Goal: Transaction & Acquisition: Obtain resource

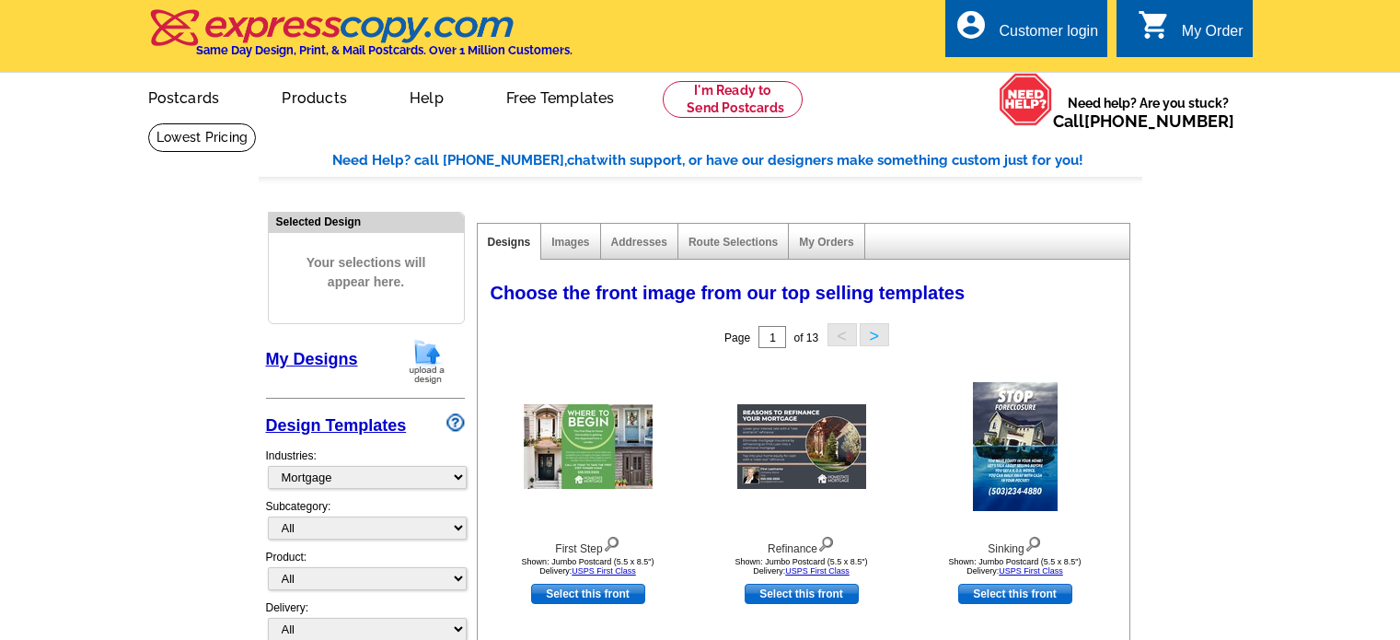
select select "774"
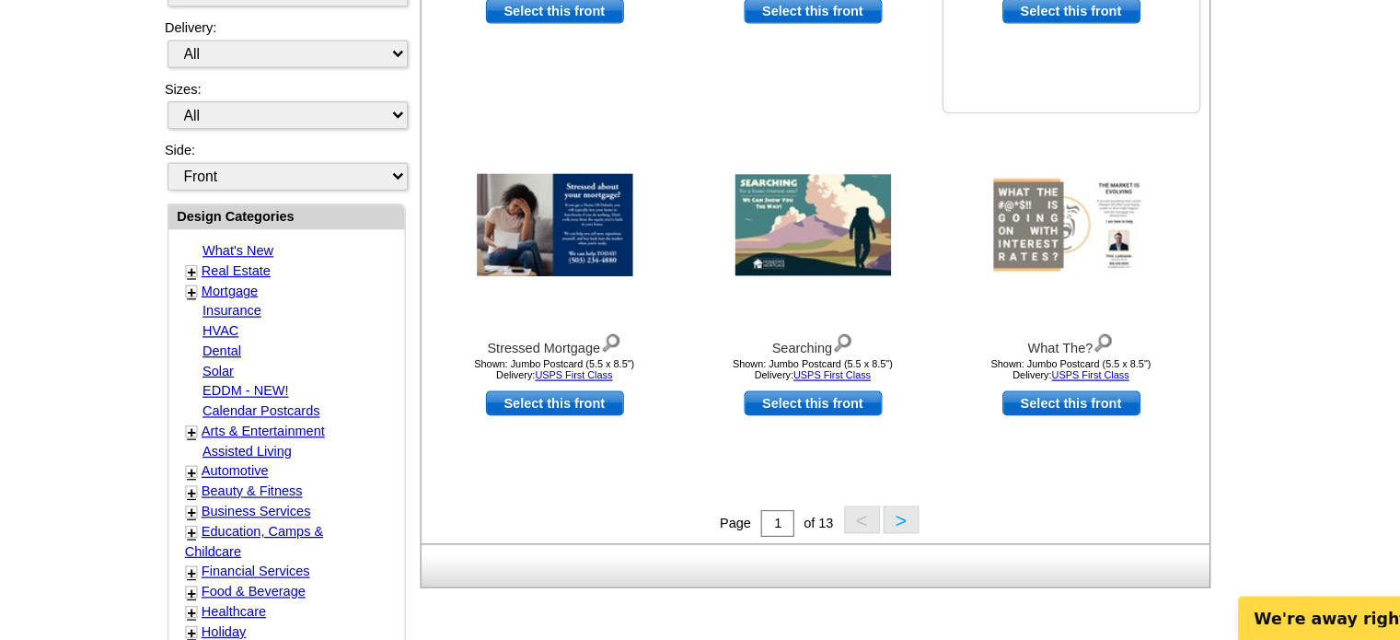
scroll to position [479, 0]
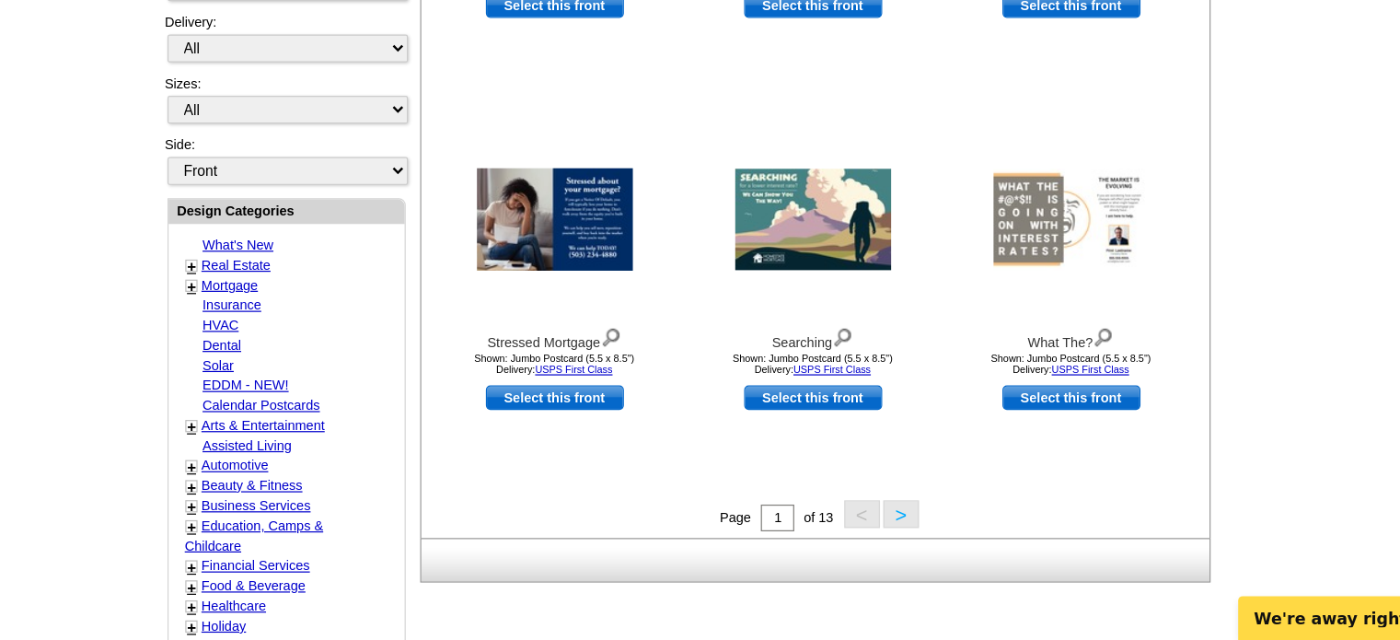
click at [879, 539] on button ">" at bounding box center [874, 535] width 29 height 23
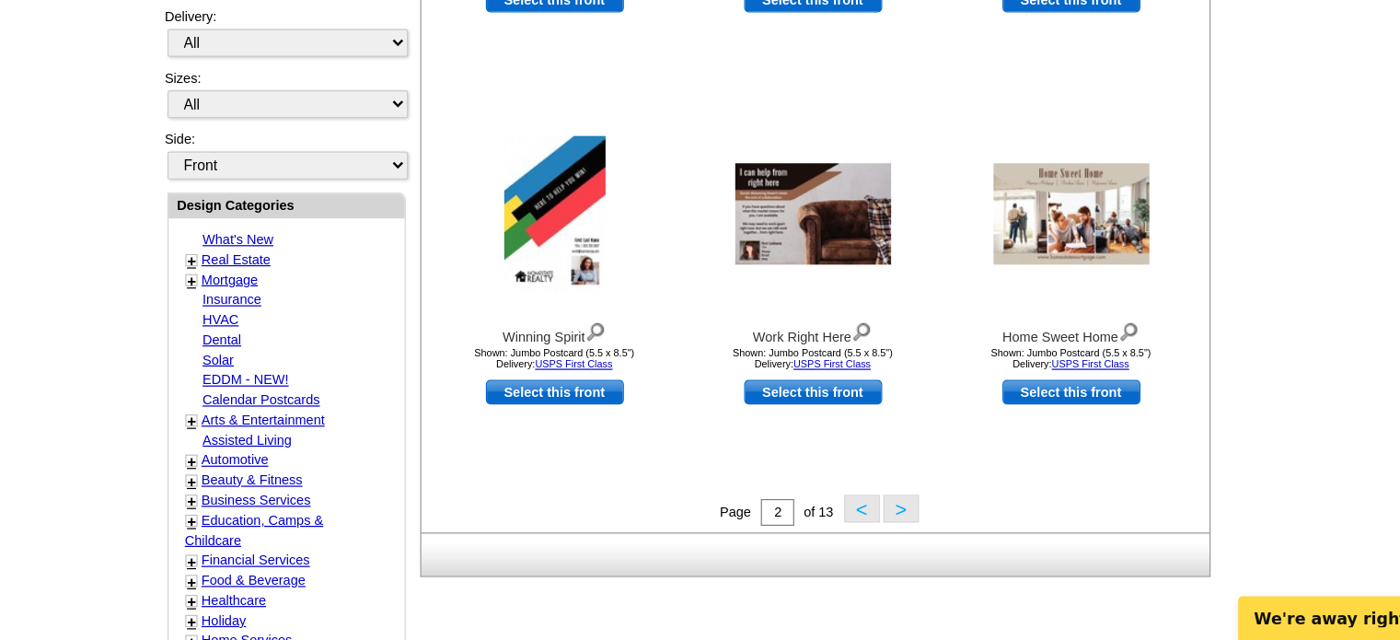
scroll to position [487, 0]
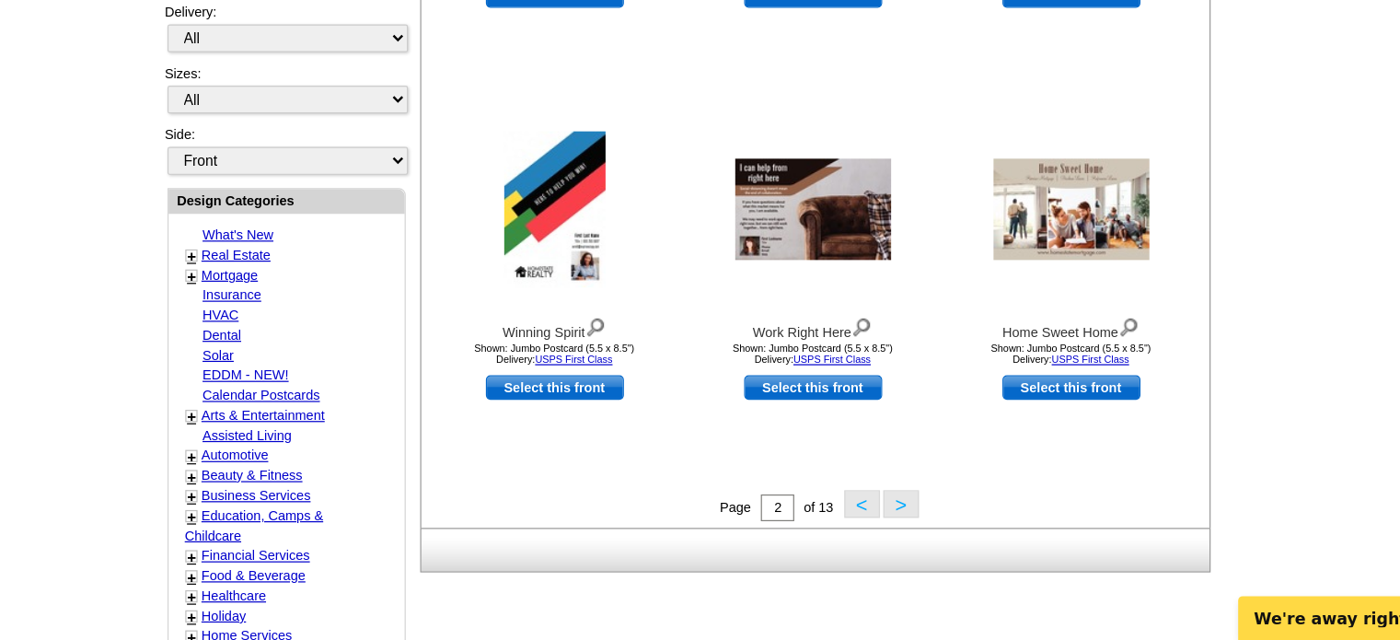
click at [877, 527] on button ">" at bounding box center [874, 526] width 29 height 23
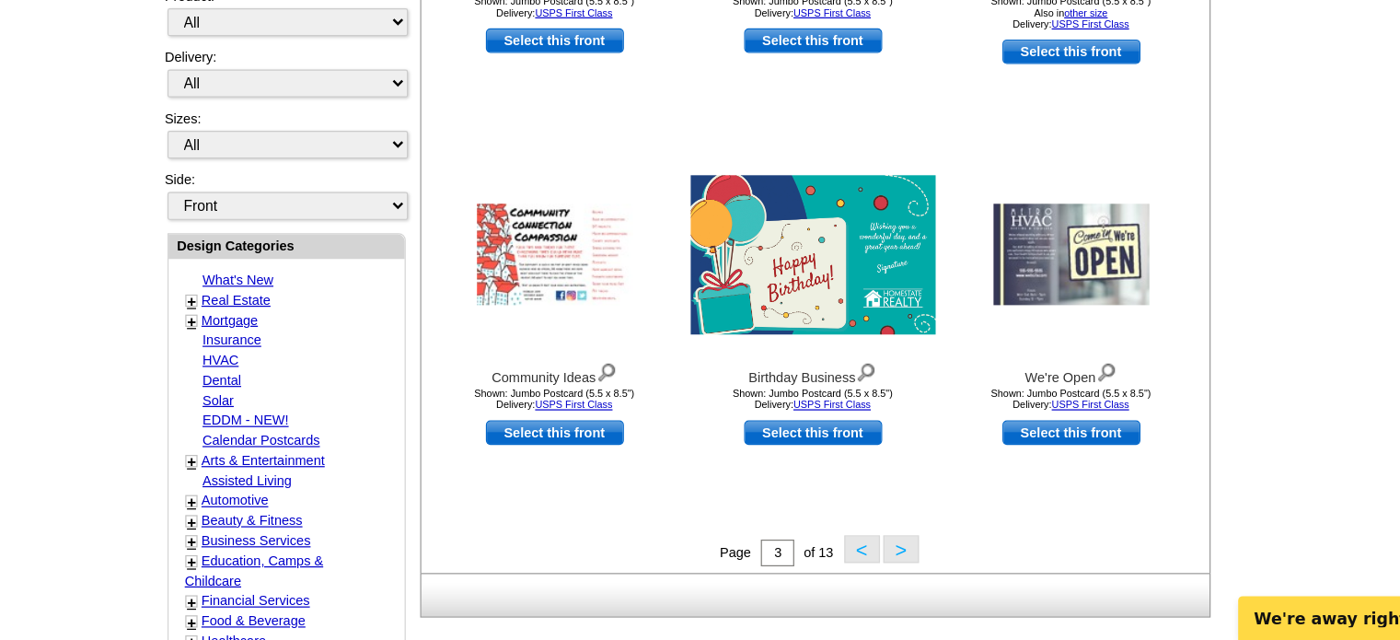
scroll to position [456, 0]
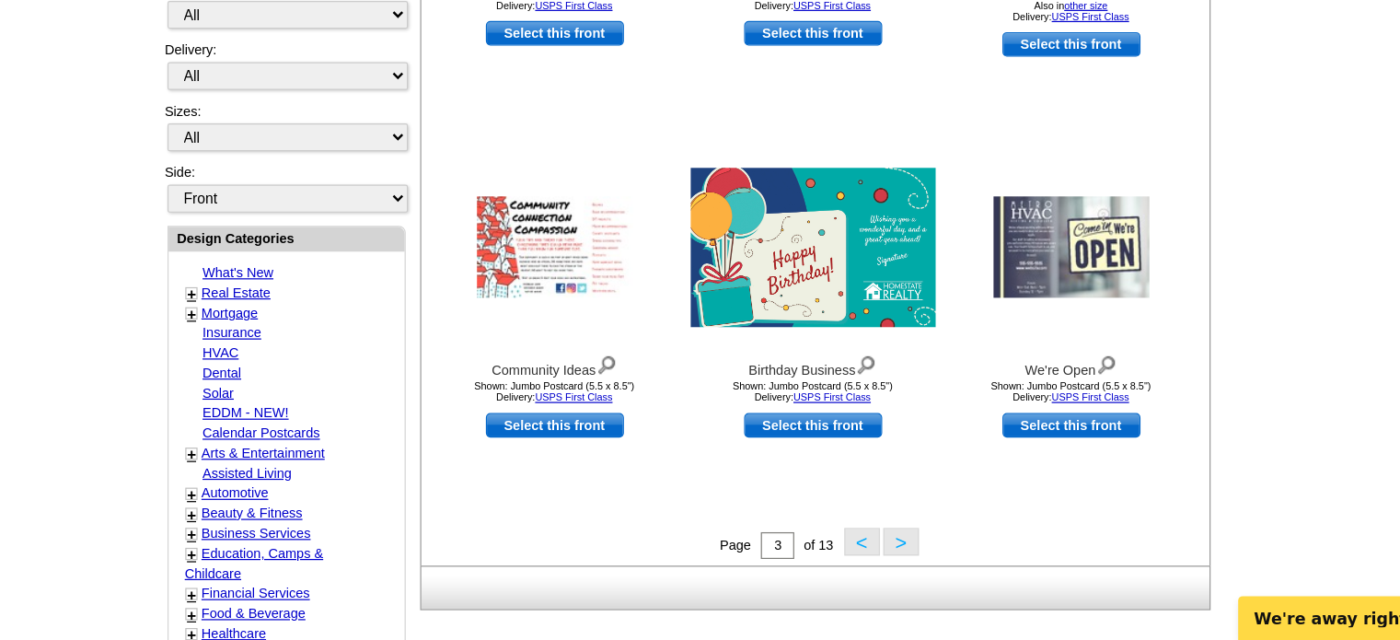
click at [874, 558] on button ">" at bounding box center [874, 558] width 29 height 23
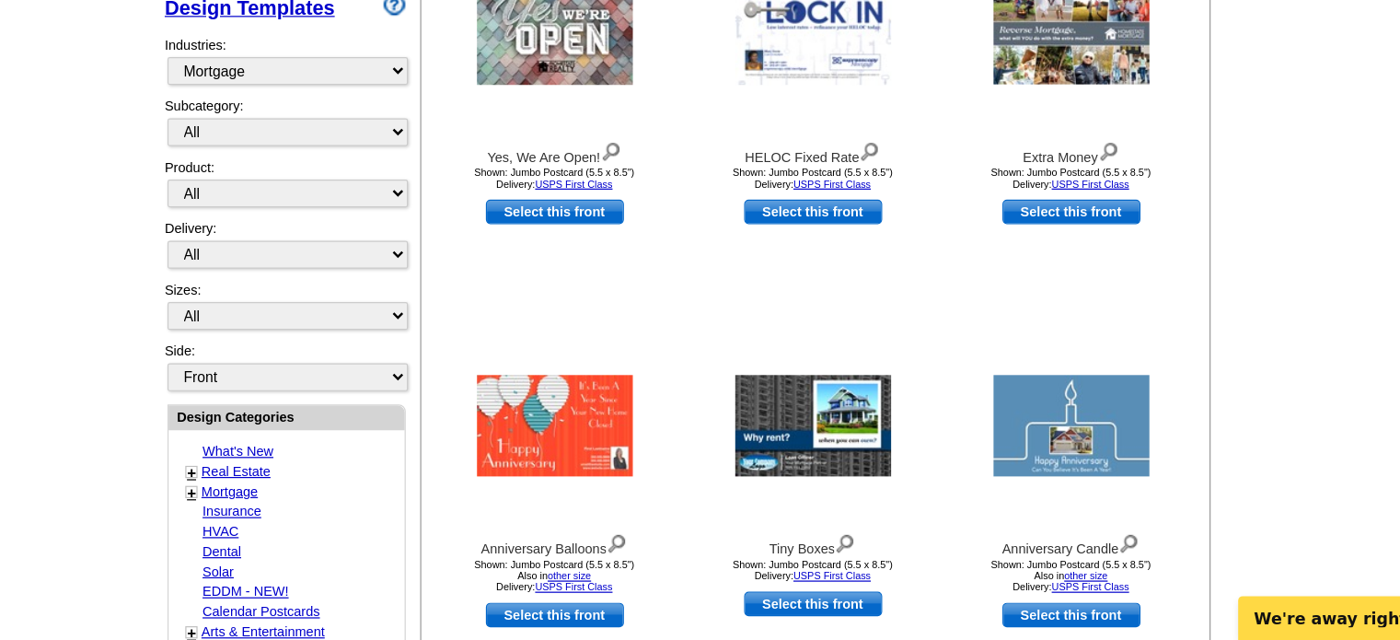
scroll to position [307, 0]
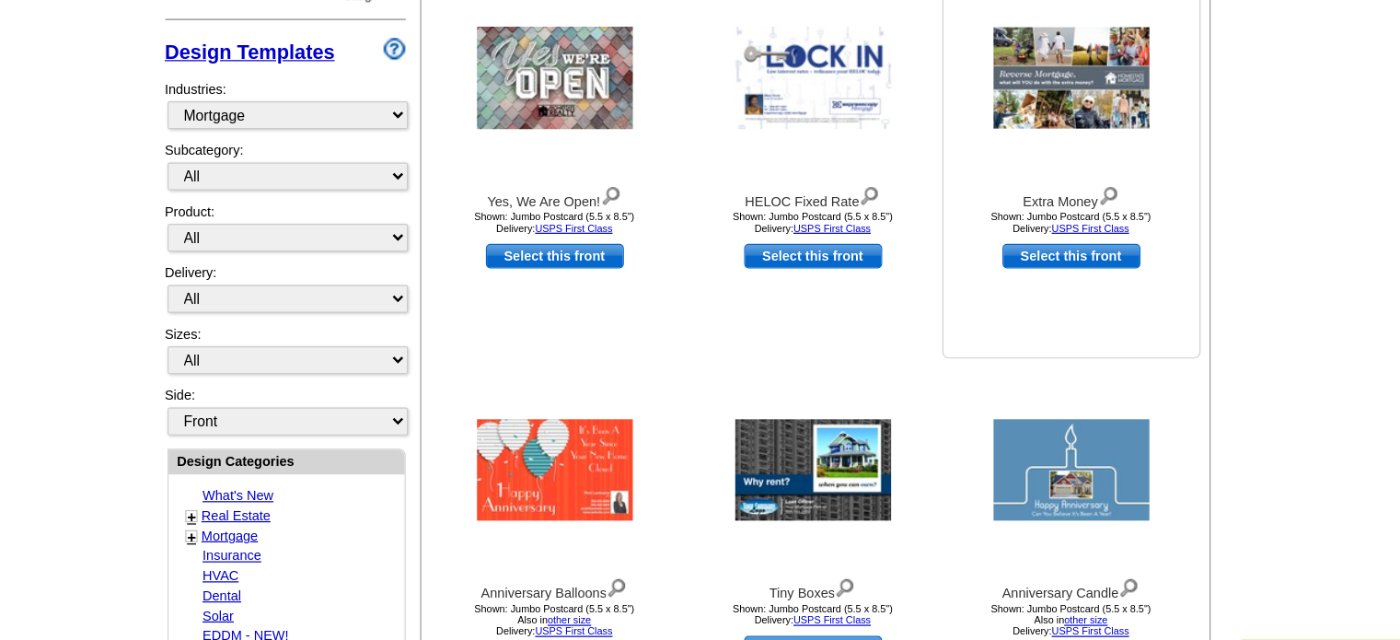
click at [1007, 140] on img at bounding box center [1015, 140] width 129 height 84
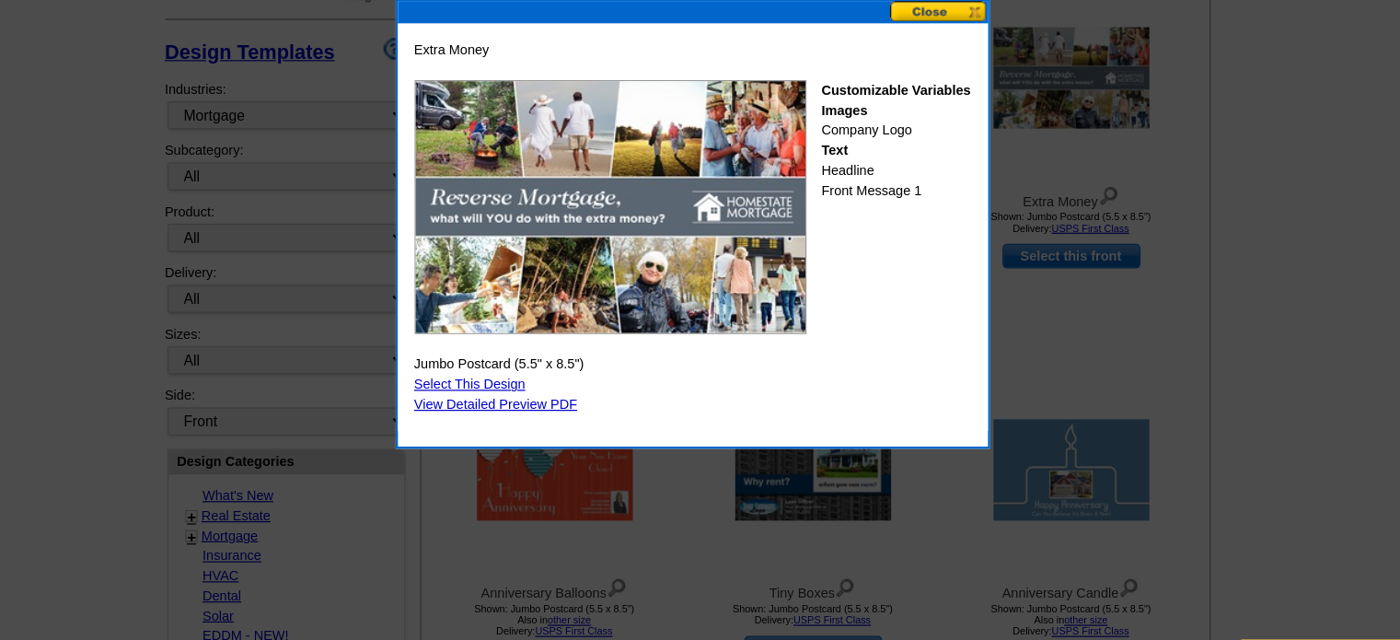
click at [919, 76] on button at bounding box center [905, 83] width 81 height 17
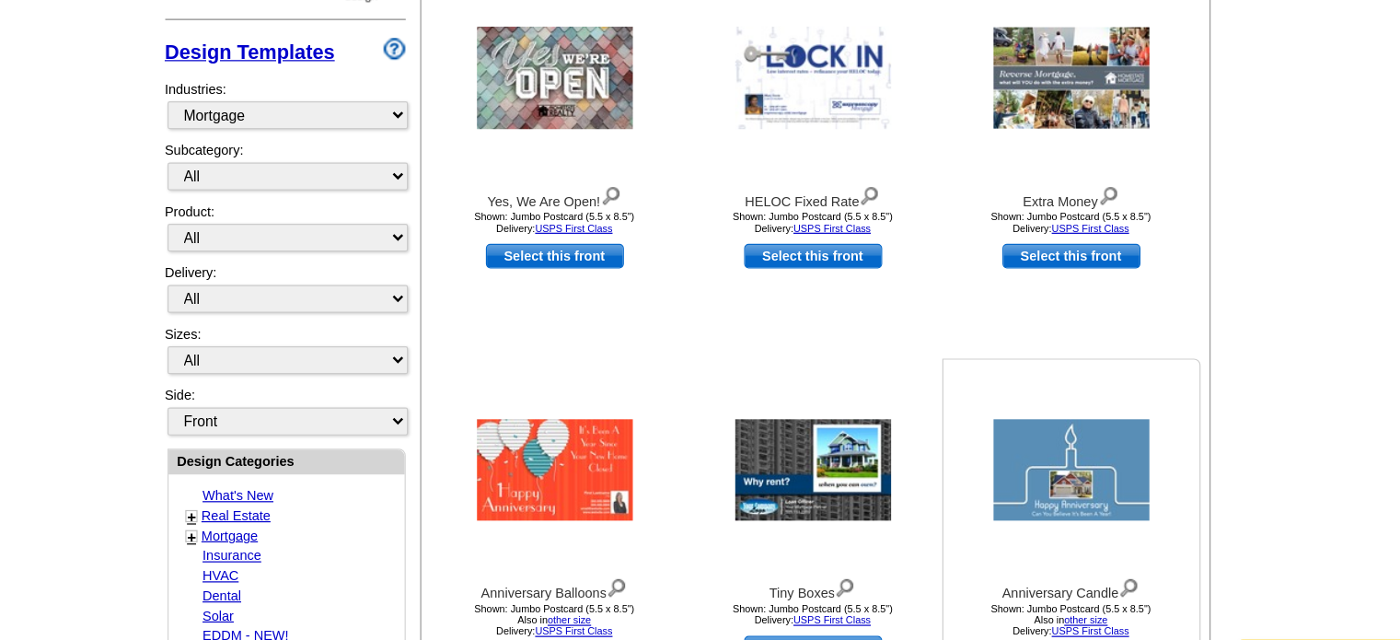
click at [911, 424] on div "Anniversary Candle Shown: Jumbo Postcard (5.5 x 8.5") Also in other size Delive…" at bounding box center [1015, 490] width 212 height 230
click at [811, 456] on img at bounding box center [801, 464] width 129 height 84
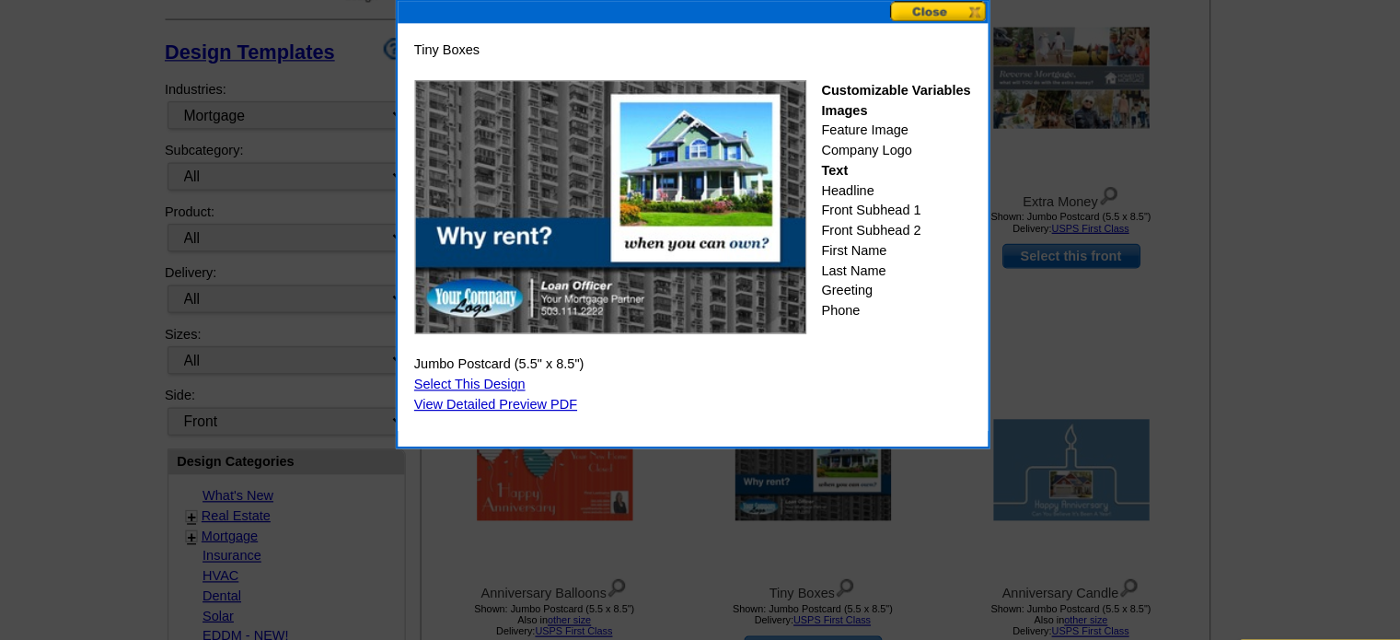
click at [918, 86] on button at bounding box center [905, 83] width 81 height 17
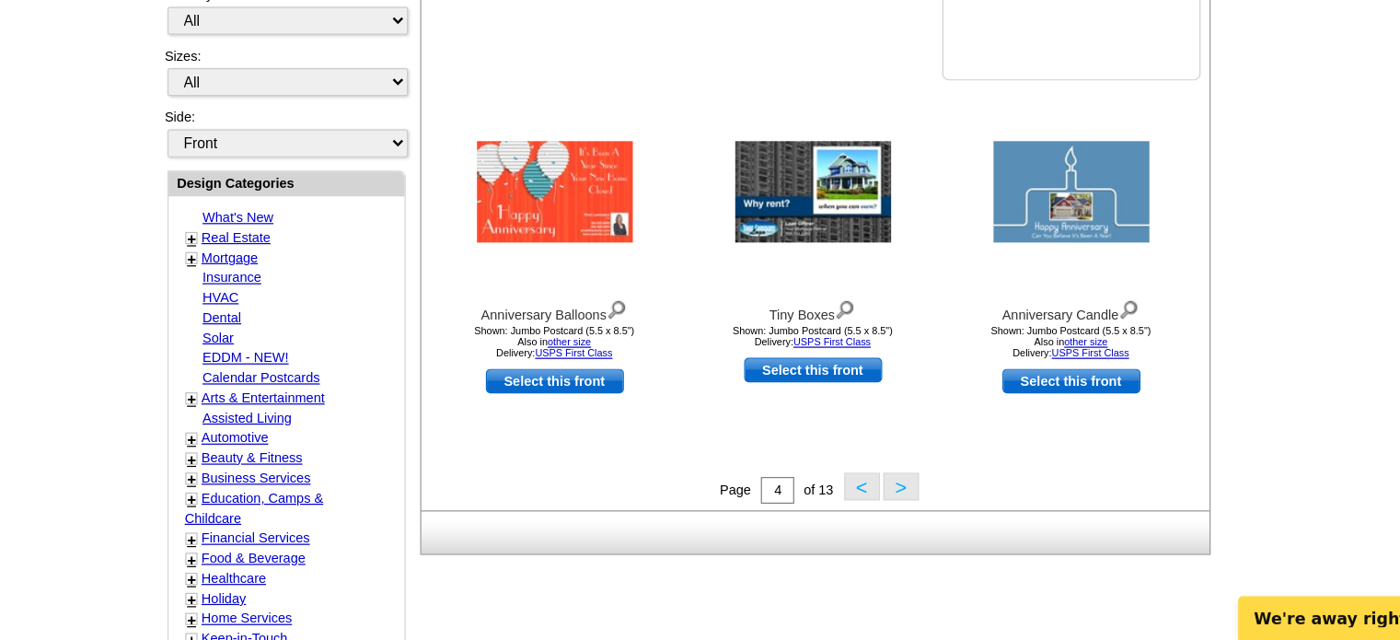
scroll to position [565, 0]
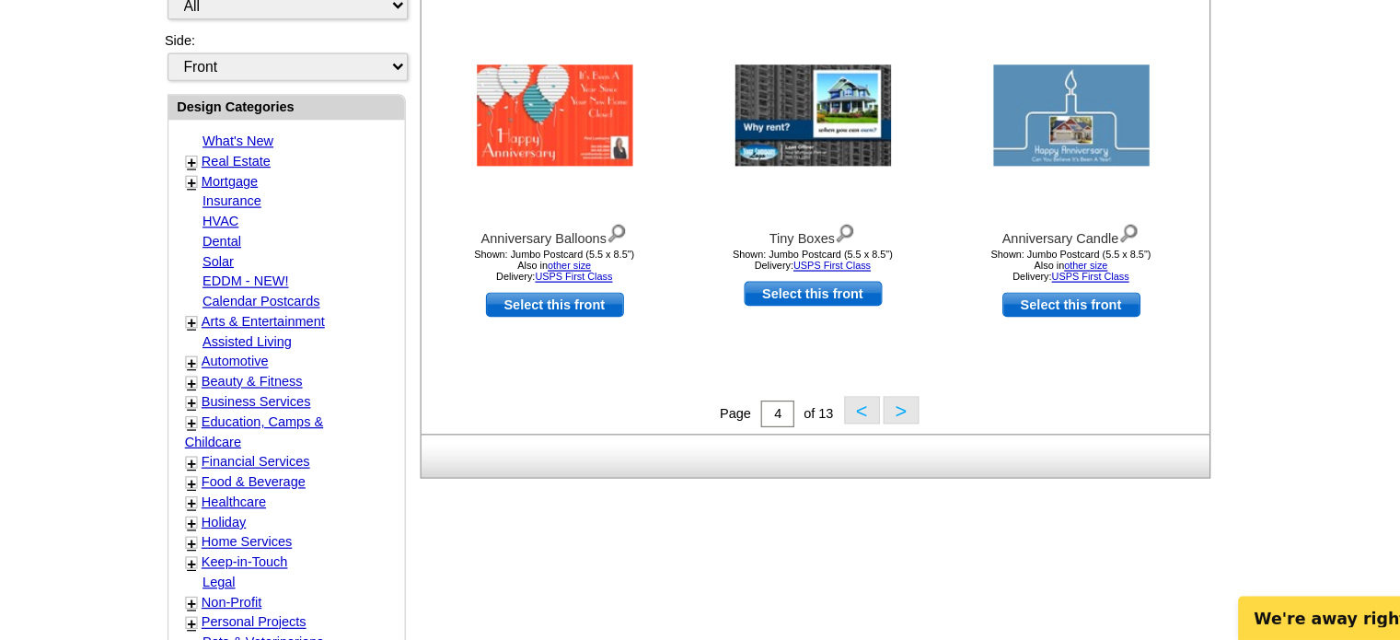
click at [875, 452] on button ">" at bounding box center [874, 448] width 29 height 23
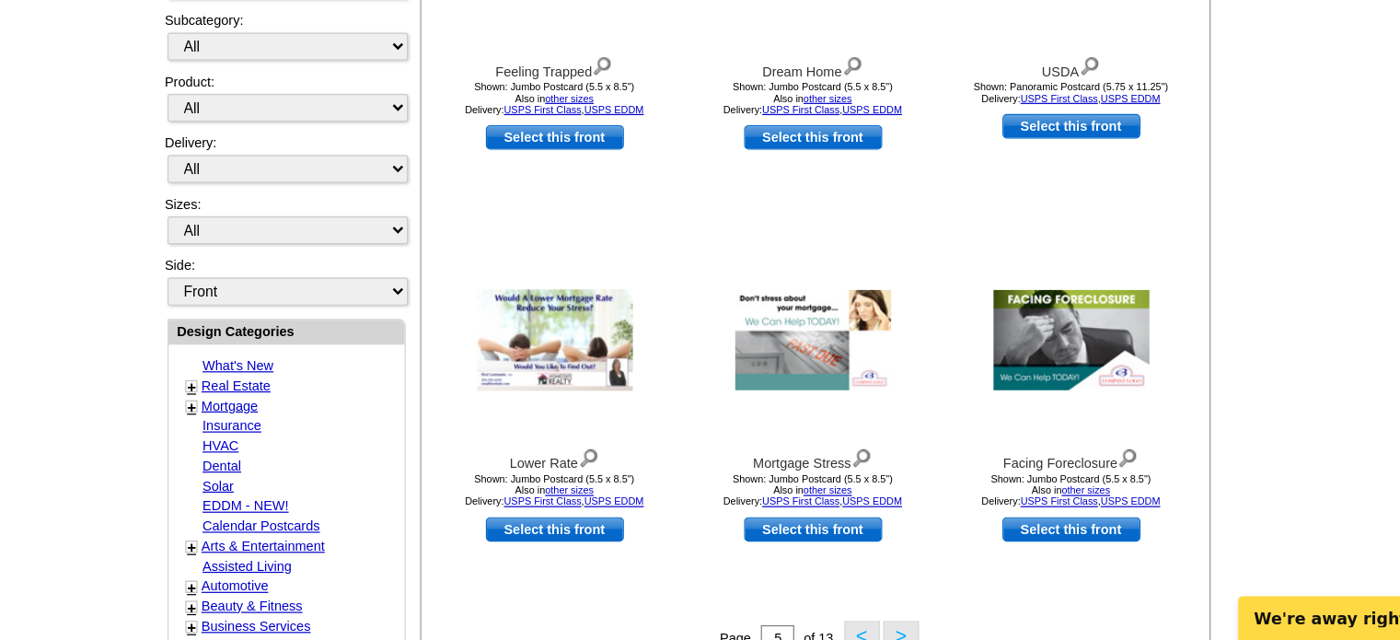
scroll to position [382, 0]
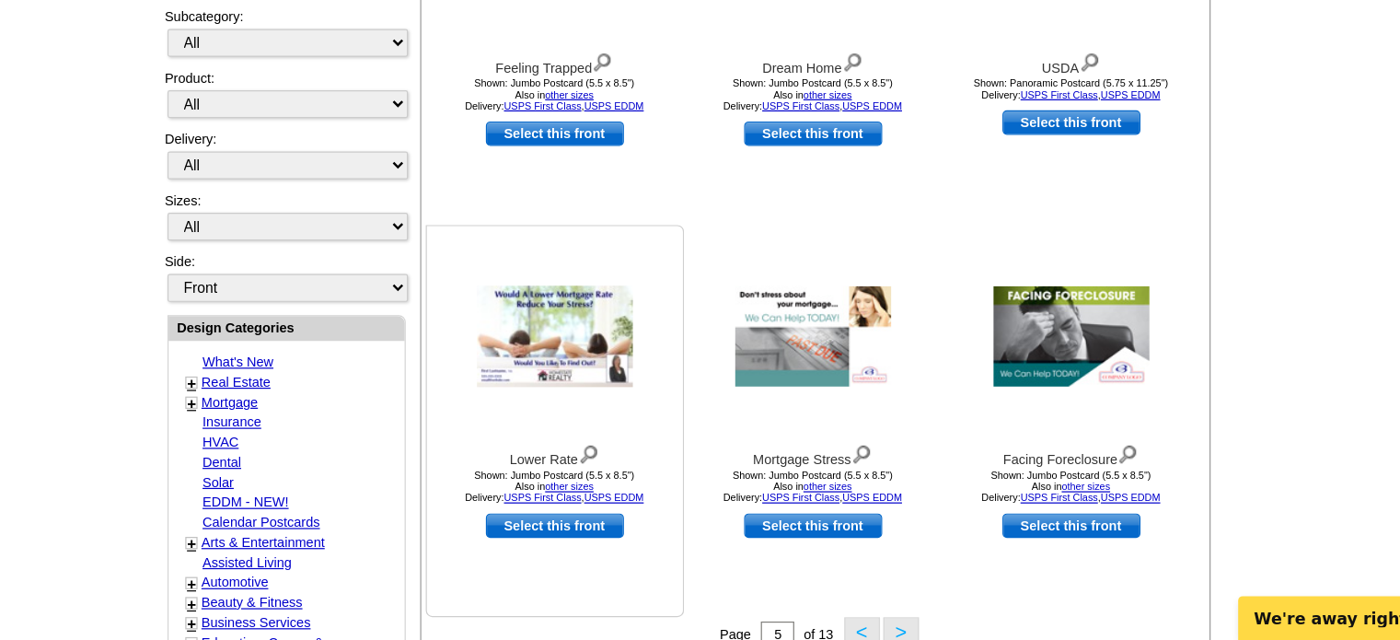
click at [603, 377] on img at bounding box center [588, 389] width 129 height 84
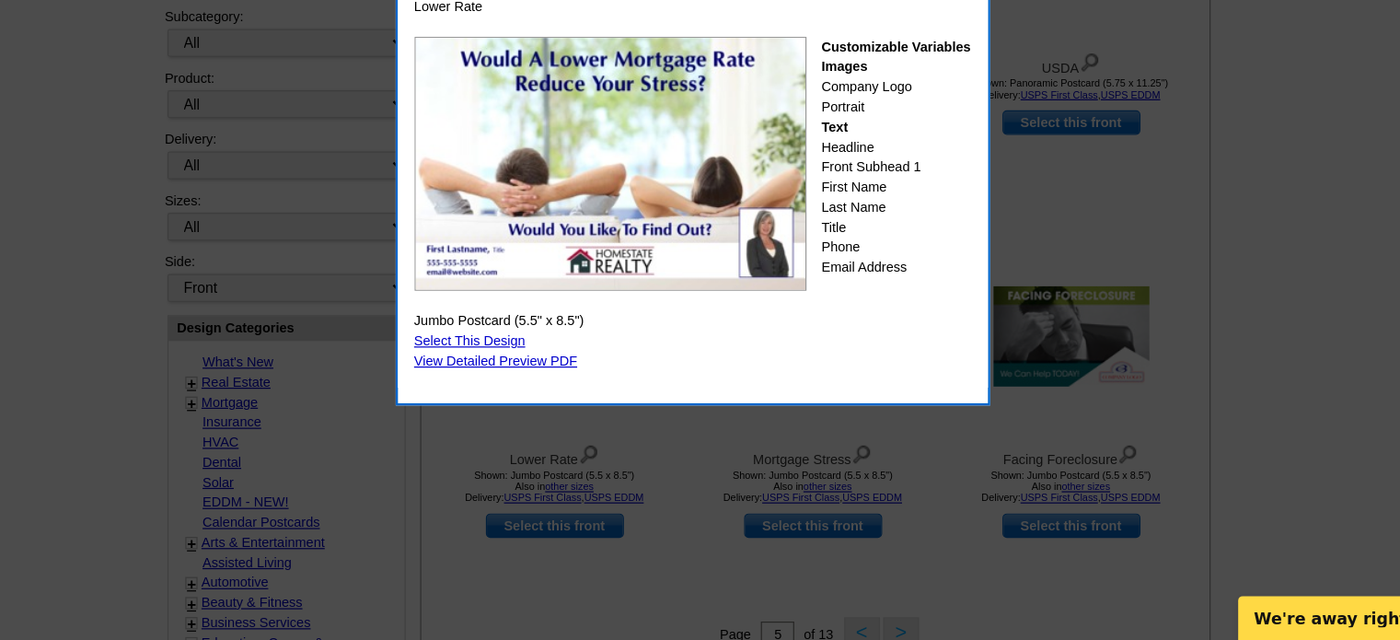
click at [524, 387] on link "Select This Design" at bounding box center [518, 392] width 92 height 13
